Goal: Communication & Community: Ask a question

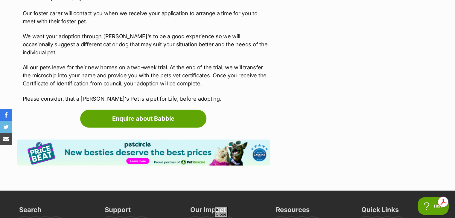
scroll to position [827, 0]
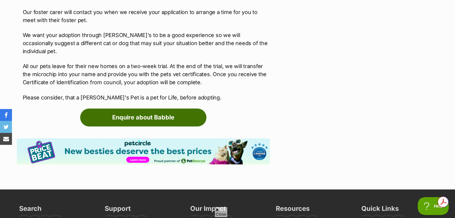
click at [159, 109] on link "Enquire about Babble" at bounding box center [143, 118] width 126 height 18
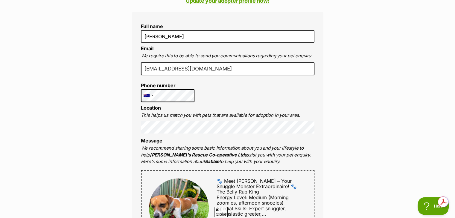
scroll to position [152, 0]
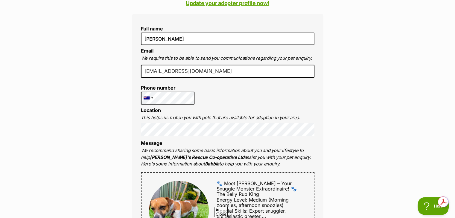
drag, startPoint x: 458, startPoint y: 68, endPoint x: 458, endPoint y: 58, distance: 9.9
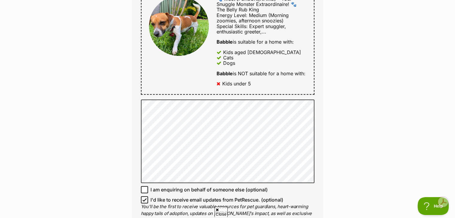
scroll to position [332, 0]
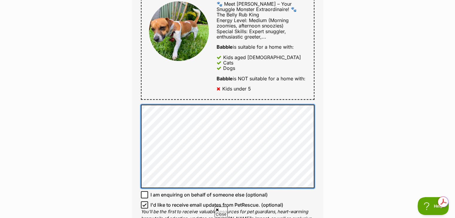
click at [140, 114] on div "Full name Belinda Selke Email We require this to be able to send you communicat…" at bounding box center [227, 39] width 191 height 411
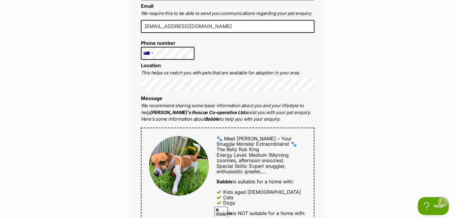
scroll to position [202, 0]
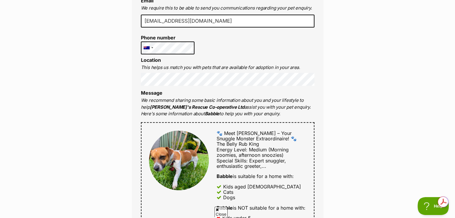
click at [140, 79] on div "Full name Belinda Selke Email We require this to be able to send you communicat…" at bounding box center [227, 213] width 191 height 499
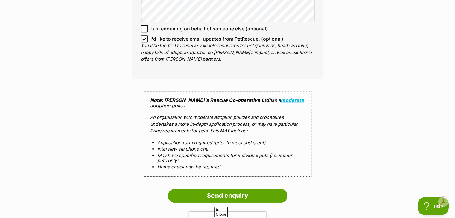
scroll to position [601, 0]
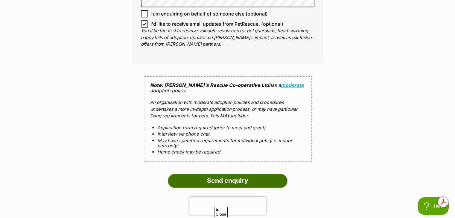
click at [237, 179] on input "Send enquiry" at bounding box center [228, 181] width 120 height 14
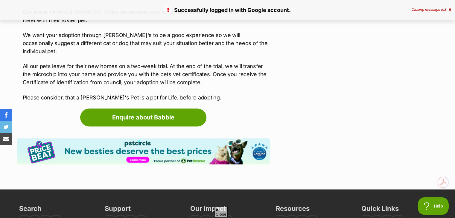
scroll to position [705, 0]
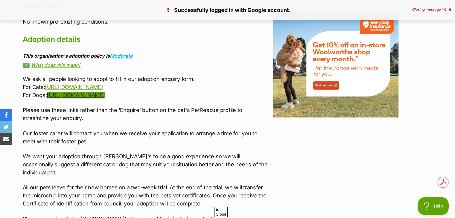
click at [92, 96] on link "[URL][DOMAIN_NAME]" at bounding box center [76, 95] width 58 height 6
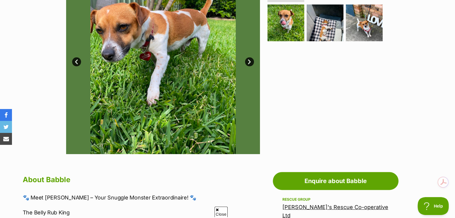
scroll to position [83, 0]
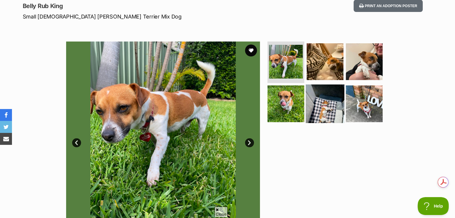
click at [324, 106] on img at bounding box center [325, 104] width 39 height 39
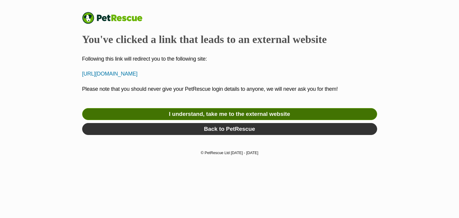
click at [237, 113] on link "I understand, take me to the external website" at bounding box center [229, 114] width 295 height 12
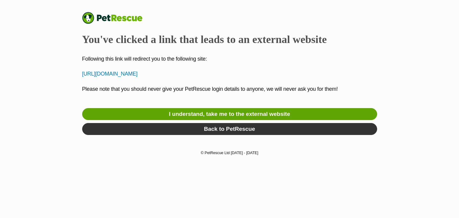
click at [164, 72] on p "[URL][DOMAIN_NAME]" at bounding box center [229, 74] width 295 height 8
click at [160, 71] on p "[URL][DOMAIN_NAME]" at bounding box center [229, 74] width 295 height 8
click at [141, 76] on p "[URL][DOMAIN_NAME]" at bounding box center [229, 74] width 295 height 8
click at [111, 73] on p "[URL][DOMAIN_NAME]" at bounding box center [229, 74] width 295 height 8
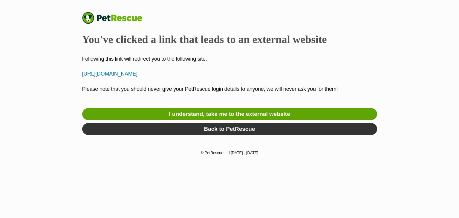
click at [89, 73] on p "[URL][DOMAIN_NAME]" at bounding box center [229, 74] width 295 height 8
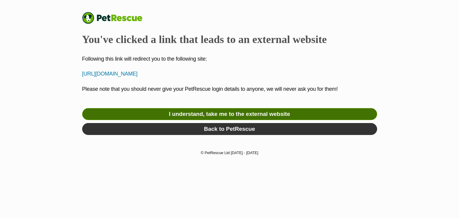
click at [277, 116] on link "I understand, take me to the external website" at bounding box center [229, 114] width 295 height 12
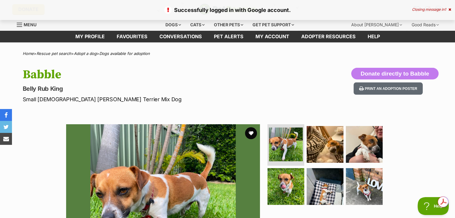
click at [433, 8] on div "Closing message in 1" at bounding box center [431, 9] width 39 height 4
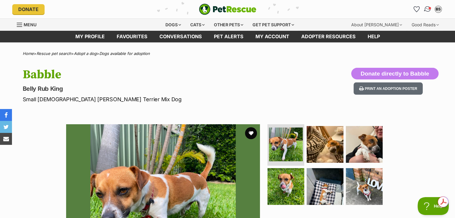
click at [427, 9] on img "Conversations" at bounding box center [427, 9] width 8 height 8
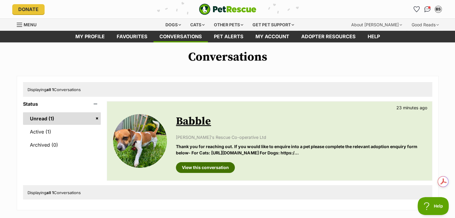
click at [219, 169] on link "View this conversation" at bounding box center [205, 167] width 59 height 11
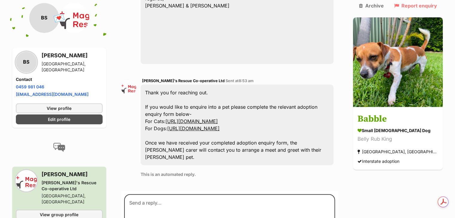
scroll to position [342, 0]
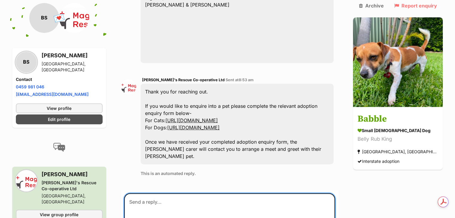
click at [168, 193] on textarea at bounding box center [229, 211] width 211 height 36
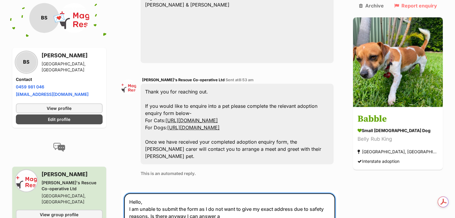
click at [300, 193] on textarea "Hello, I am unable to submit the form as I do not want to give my exact address…" at bounding box center [229, 211] width 211 height 36
click at [291, 193] on textarea "Hello, I am unable to submit the form as I do not want to give my exact address…" at bounding box center [229, 211] width 211 height 36
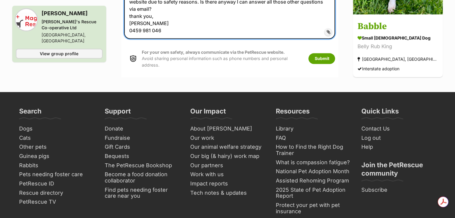
scroll to position [686, 0]
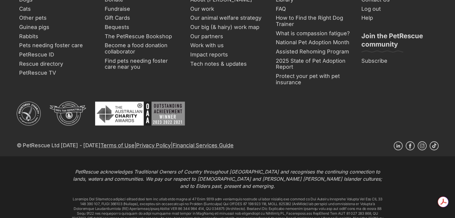
drag, startPoint x: 299, startPoint y: 86, endPoint x: 459, endPoint y: 82, distance: 160.0
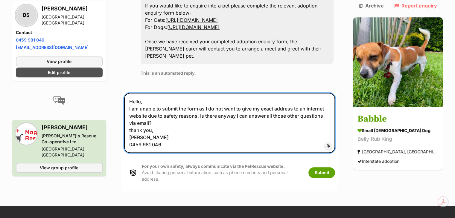
scroll to position [433, 0]
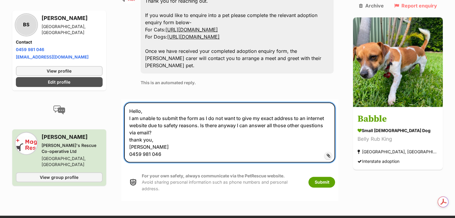
click at [165, 106] on textarea "Hello, I am unable to submit the form as I do not want to give my exact address…" at bounding box center [229, 133] width 211 height 60
click at [173, 112] on textarea "Hello, I am unable to submit the form as I do not want to give my exact address…" at bounding box center [229, 133] width 211 height 60
click at [201, 103] on textarea "Hello, I am unable to submit the form as I do not want to give my exact address…" at bounding box center [229, 133] width 211 height 60
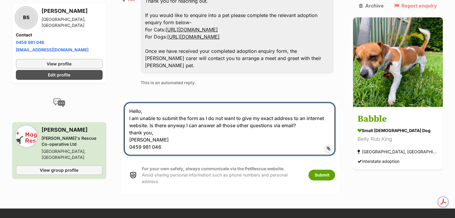
click at [305, 103] on textarea "Hello, I am unable to submit the form as I do not want to give my exact address…" at bounding box center [229, 129] width 211 height 53
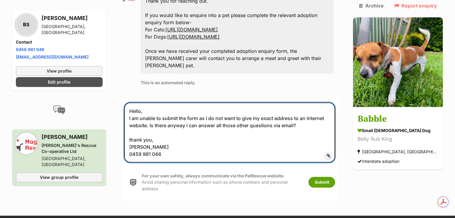
click at [316, 103] on textarea "Hello, I am unable to submit the form as I do not want to give my exact address…" at bounding box center [229, 133] width 211 height 60
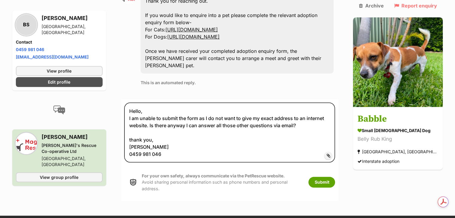
click at [219, 34] on link "[URL][DOMAIN_NAME]" at bounding box center [193, 37] width 52 height 6
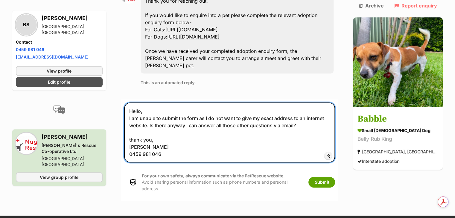
click at [200, 107] on textarea "Hello, I am unable to submit the form as I do not want to give my exact address…" at bounding box center [229, 133] width 211 height 60
click at [308, 103] on textarea "Hello, I am unable to submit the form as I do not want to give my exact address…" at bounding box center [229, 133] width 211 height 60
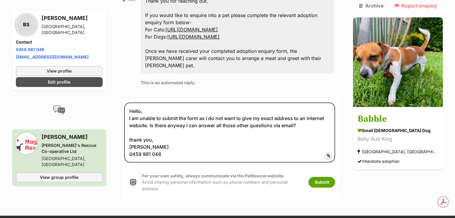
click at [201, 34] on link "[URL][DOMAIN_NAME]" at bounding box center [193, 37] width 52 height 6
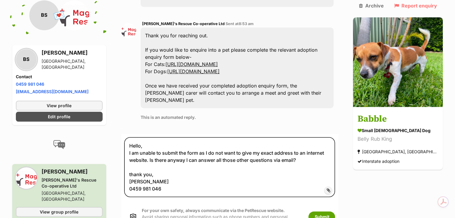
scroll to position [391, 0]
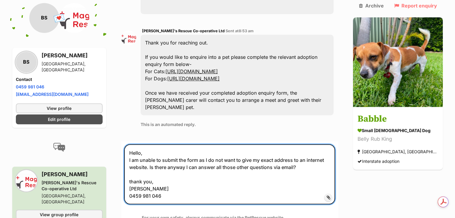
click at [150, 144] on textarea "Hello, I am unable to submit the form as I do not want to give my exact address…" at bounding box center [229, 174] width 211 height 60
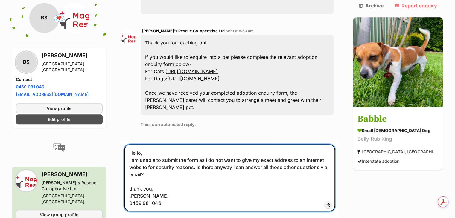
click at [170, 144] on textarea "Hello, I am unable to submit the form as I do not want to give my exact address…" at bounding box center [229, 177] width 211 height 67
click at [143, 144] on textarea "Hello, I am unable to submit the form as I do not want to give my exact address…" at bounding box center [229, 177] width 211 height 67
type textarea "Hello, I was unable to submit the form as I do not want to give my exact addres…"
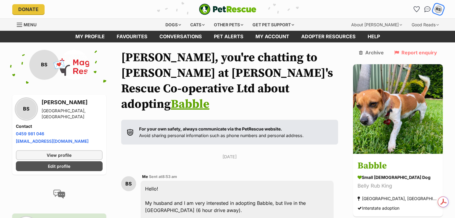
click at [440, 9] on div "BS" at bounding box center [438, 9] width 8 height 8
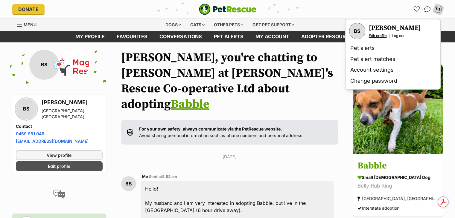
click at [380, 37] on link "Edit profile" at bounding box center [378, 35] width 18 height 5
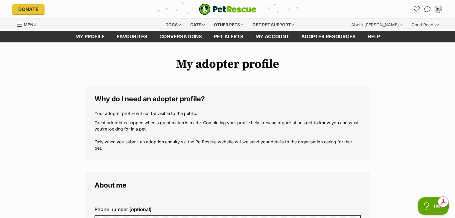
drag, startPoint x: 458, startPoint y: 15, endPoint x: 459, endPoint y: -26, distance: 41.0
